Goal: Transaction & Acquisition: Purchase product/service

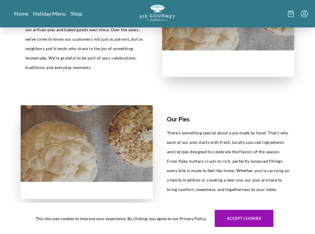
scroll to position [297, 0]
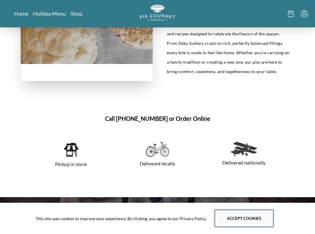
click at [227, 220] on button "Accept cookies" at bounding box center [244, 218] width 59 height 17
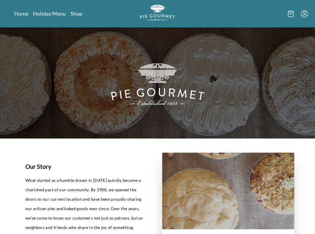
scroll to position [0, 0]
click at [81, 11] on link "Shop" at bounding box center [77, 13] width 12 height 7
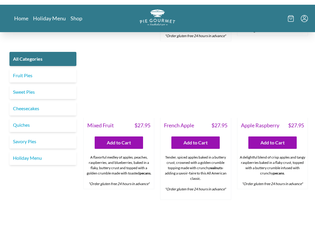
scroll to position [1213, 0]
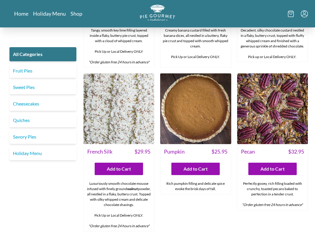
scroll to position [1176, 0]
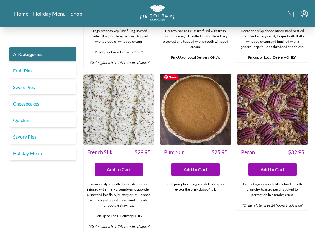
click at [205, 122] on img at bounding box center [195, 109] width 71 height 71
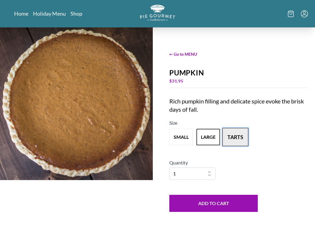
click at [238, 140] on button "tarts" at bounding box center [236, 137] width 26 height 18
click at [211, 139] on button "large" at bounding box center [209, 137] width 26 height 18
click at [184, 56] on span "← Go to MENU" at bounding box center [239, 54] width 139 height 6
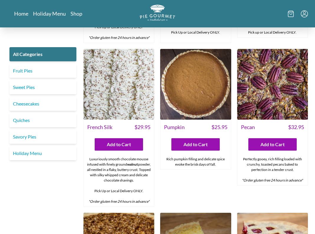
scroll to position [1200, 0]
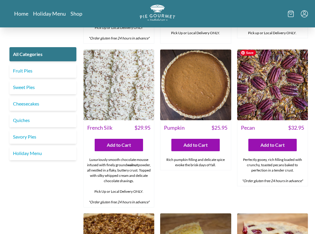
click at [272, 88] on img at bounding box center [272, 85] width 71 height 71
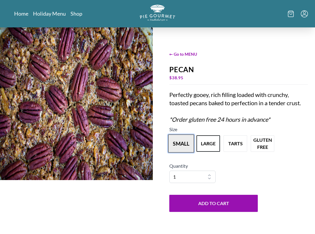
click at [176, 151] on button "small" at bounding box center [181, 144] width 26 height 18
click at [188, 57] on span "← Go to MENU" at bounding box center [239, 54] width 139 height 6
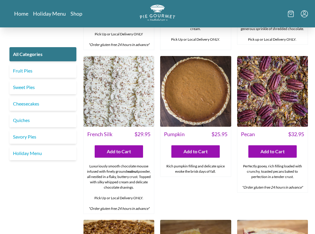
scroll to position [1192, 0]
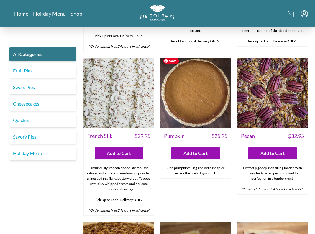
click at [189, 114] on img at bounding box center [195, 93] width 71 height 71
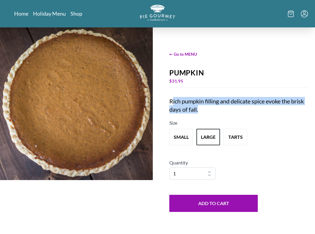
drag, startPoint x: 172, startPoint y: 103, endPoint x: 189, endPoint y: 115, distance: 21.1
click at [189, 115] on div "← Go to MENU Pumpkin $ 31.95 Rich pumpkin filling and delicate spice evoke the …" at bounding box center [238, 131] width 153 height 209
drag, startPoint x: 170, startPoint y: 103, endPoint x: 194, endPoint y: 112, distance: 25.6
click at [194, 112] on div "Rich pumpkin filling and delicate spice evoke the brisk days of fall." at bounding box center [239, 105] width 139 height 17
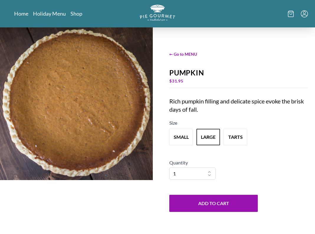
click at [203, 111] on div "Rich pumpkin filling and delicate spice evoke the brisk days of fall." at bounding box center [239, 105] width 139 height 17
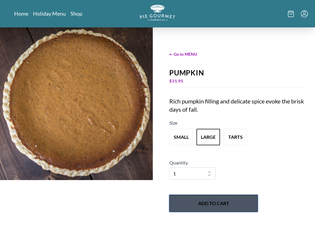
click at [220, 201] on button "Add to Cart" at bounding box center [214, 203] width 89 height 17
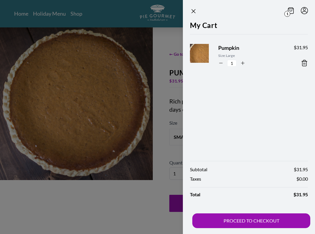
click at [173, 54] on section "1 My Cart Pumpkin Size: Large 1 $ 31.95 Subtotal $ 31.95 Taxes $ 0.00 Total $ 3…" at bounding box center [239, 117] width 151 height 234
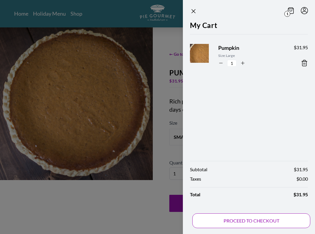
click at [262, 216] on button "PROCEED TO CHECKOUT" at bounding box center [252, 221] width 118 height 15
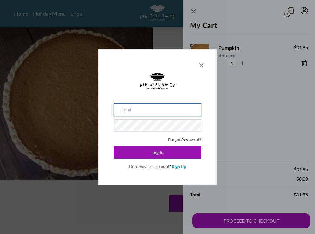
type input "[EMAIL_ADDRESS][DOMAIN_NAME]"
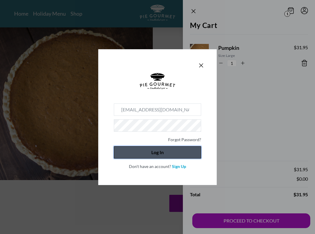
click at [157, 150] on button "Log In" at bounding box center [157, 152] width 87 height 12
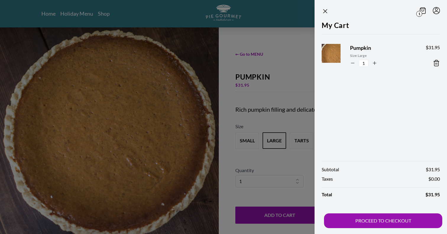
click at [286, 160] on div at bounding box center [223, 117] width 447 height 234
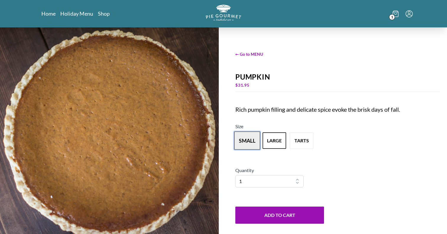
click at [246, 141] on button "small" at bounding box center [247, 141] width 26 height 18
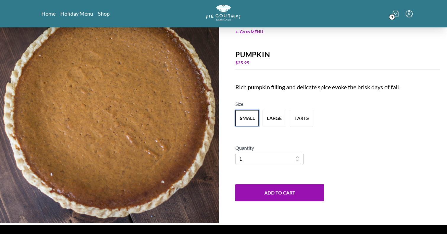
scroll to position [25, 0]
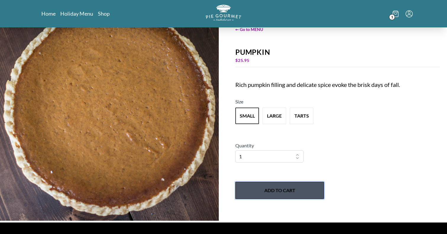
click at [288, 193] on button "Add to Cart" at bounding box center [279, 190] width 89 height 17
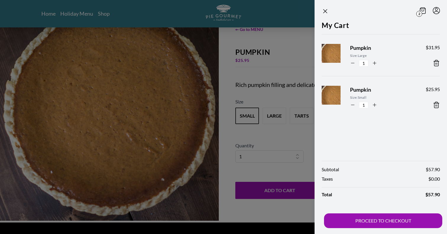
click at [315, 105] on icon at bounding box center [435, 105] width 7 height 7
click at [294, 89] on div at bounding box center [223, 117] width 447 height 234
